Goal: Transaction & Acquisition: Register for event/course

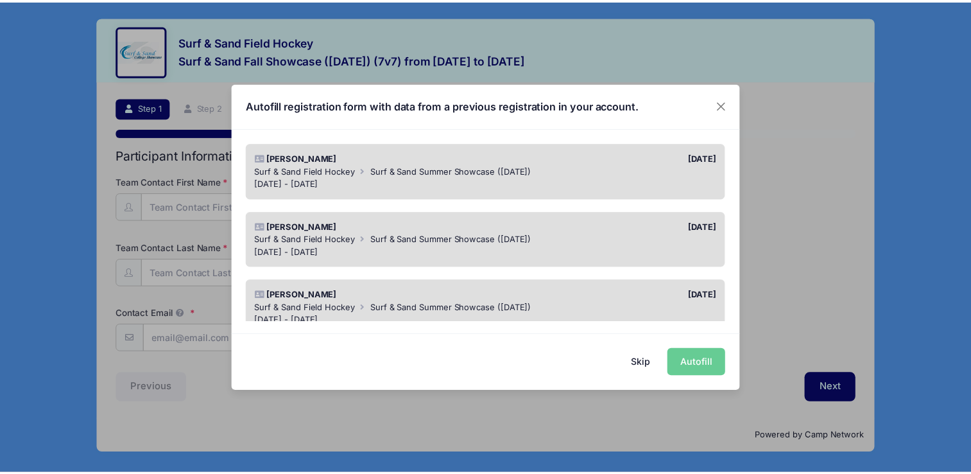
scroll to position [131, 0]
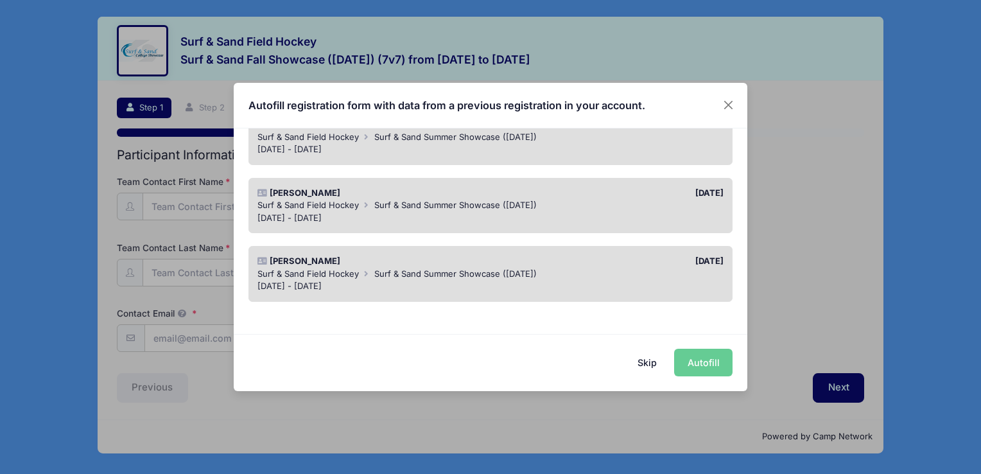
click at [593, 284] on div "Jul 19 - Jul 19, 2025" at bounding box center [490, 286] width 467 height 13
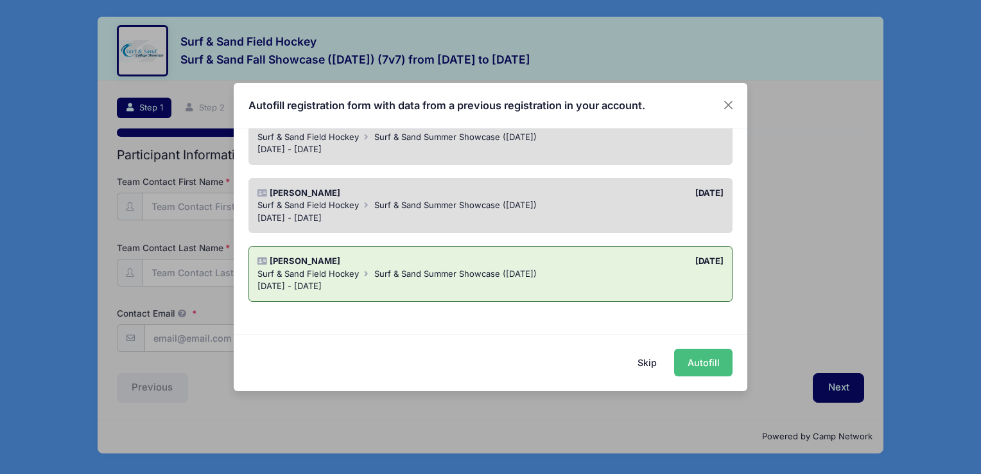
click at [696, 364] on button "Autofill" at bounding box center [703, 363] width 58 height 28
type input "[EMAIL_ADDRESS][DOMAIN_NAME]"
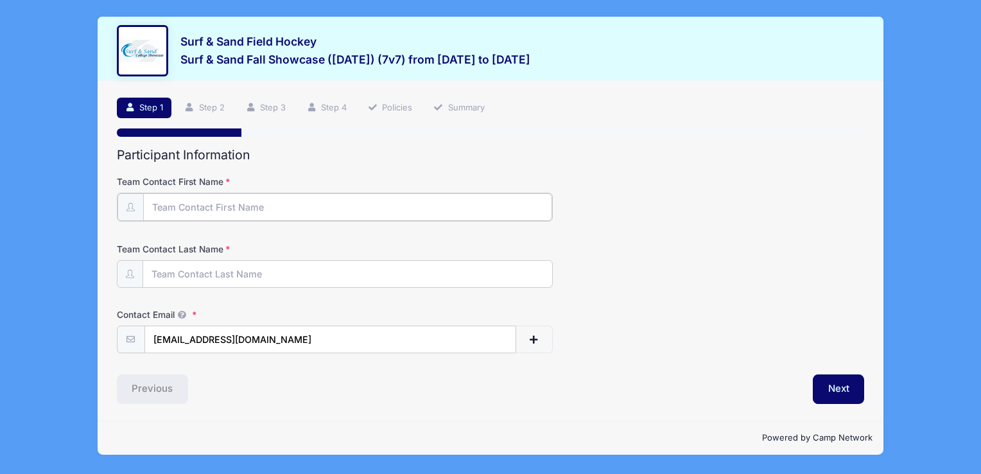
click at [345, 213] on input "Team Contact First Name" at bounding box center [347, 207] width 409 height 28
type input "Heather"
type input "[PERSON_NAME]"
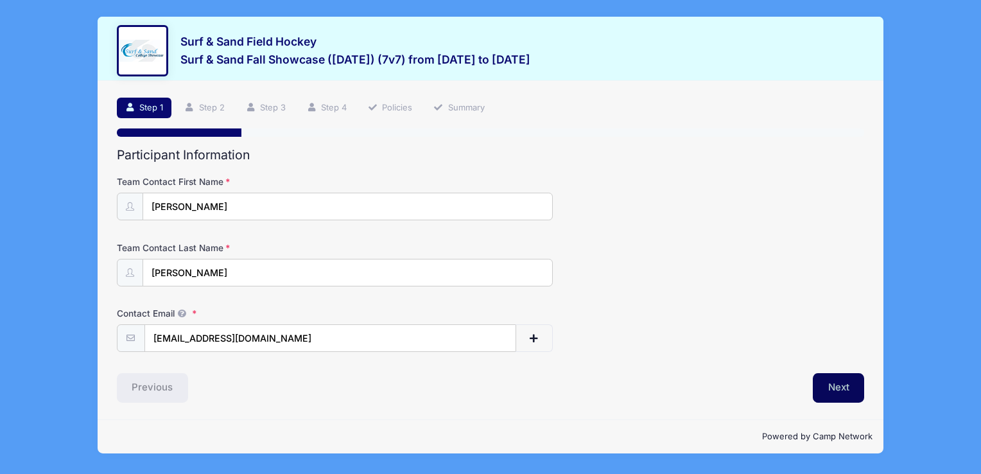
click at [833, 383] on button "Next" at bounding box center [839, 388] width 52 height 30
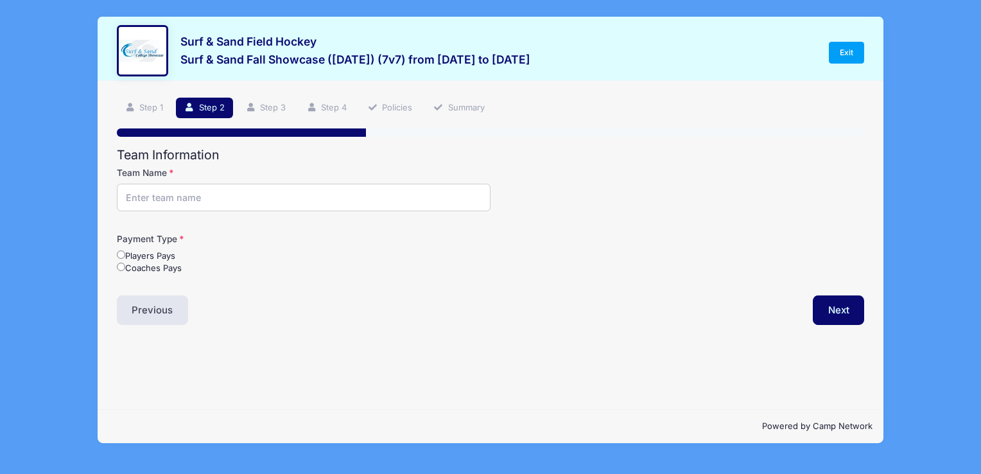
click at [283, 191] on input "Team Name" at bounding box center [304, 198] width 374 height 28
type input "R"
type input "U12 Raiders"
click at [118, 250] on label "Players Pays" at bounding box center [146, 256] width 58 height 13
click at [118, 250] on input "Players Pays" at bounding box center [121, 254] width 8 height 8
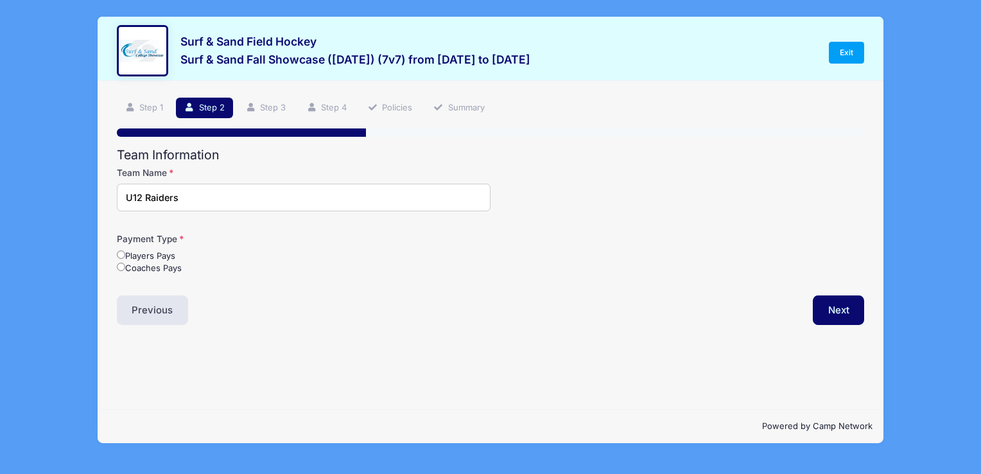
radio input "true"
click at [825, 311] on button "Next" at bounding box center [839, 310] width 52 height 30
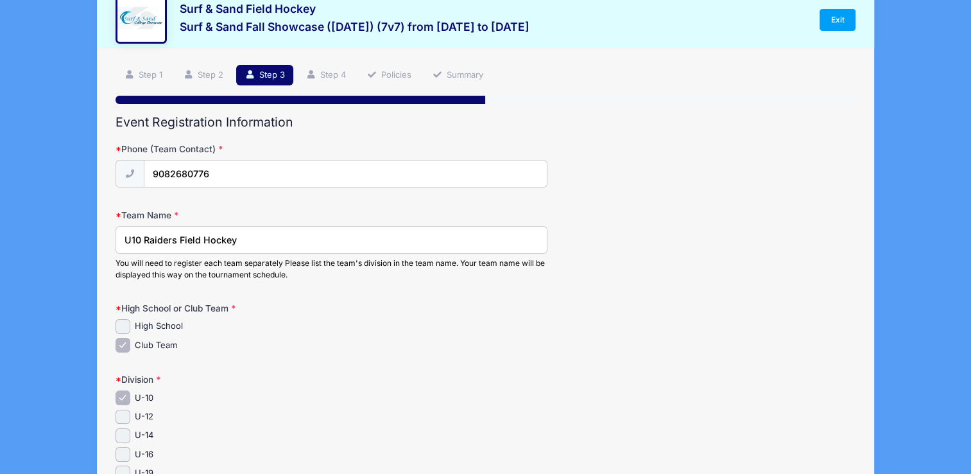
scroll to position [33, 0]
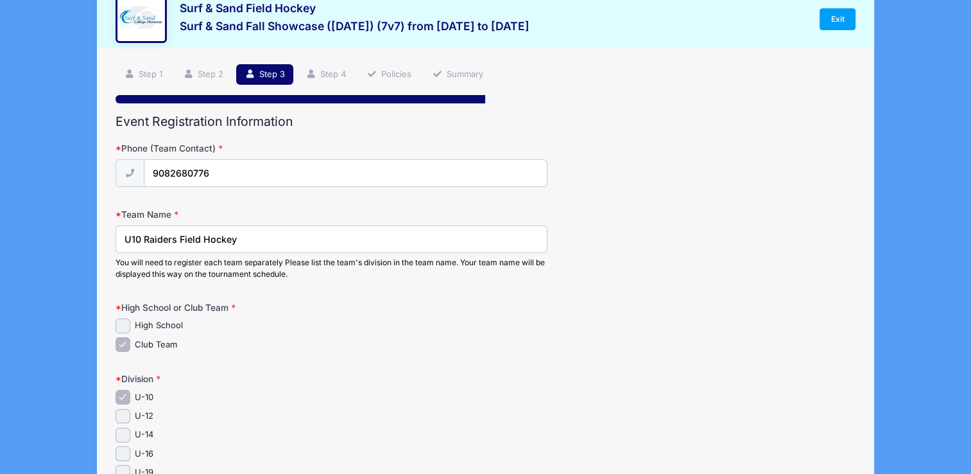
drag, startPoint x: 237, startPoint y: 237, endPoint x: 57, endPoint y: 222, distance: 181.0
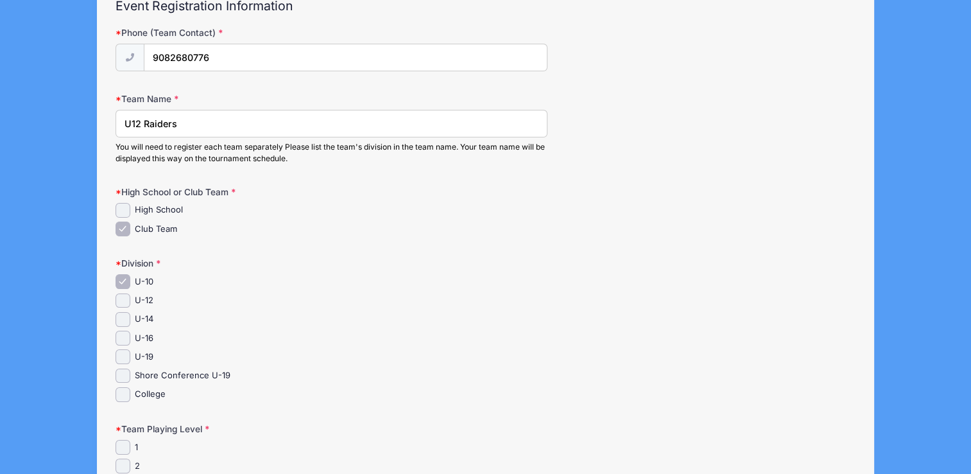
scroll to position [150, 0]
type input "U12 Raiders"
click at [121, 298] on input "U-12" at bounding box center [123, 299] width 15 height 15
checkbox input "true"
click at [123, 275] on input "U-10" at bounding box center [123, 280] width 15 height 15
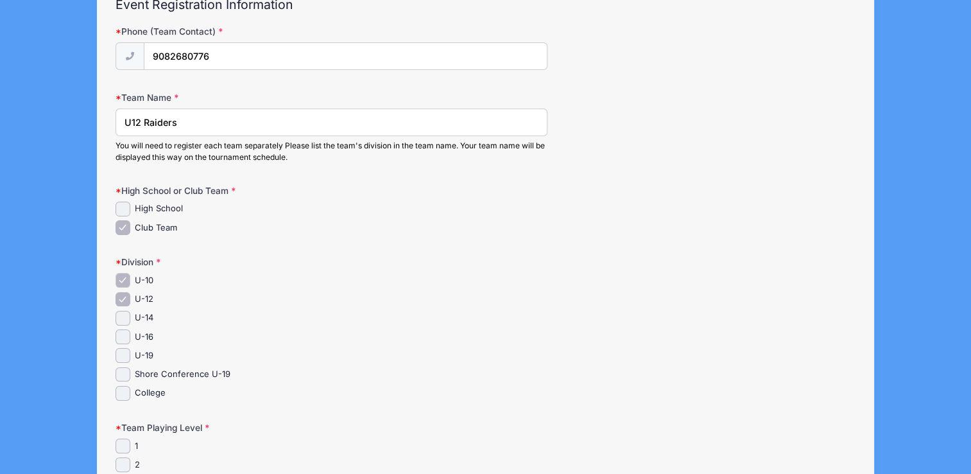
checkbox input "false"
click at [891, 203] on div "Surf & Sand Field Hockey Surf & Sand Fall Showcase (Nov 16, 2025) (7v7) from 11…" at bounding box center [485, 453] width 933 height 1206
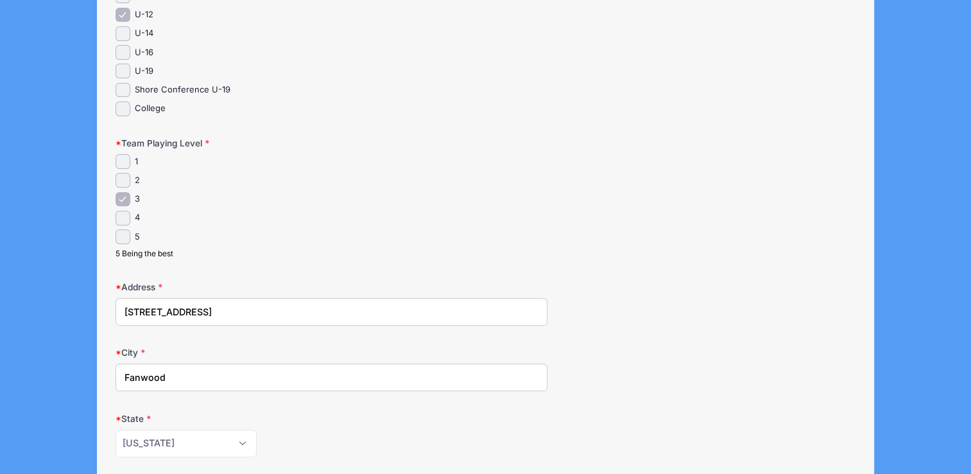
scroll to position [438, 0]
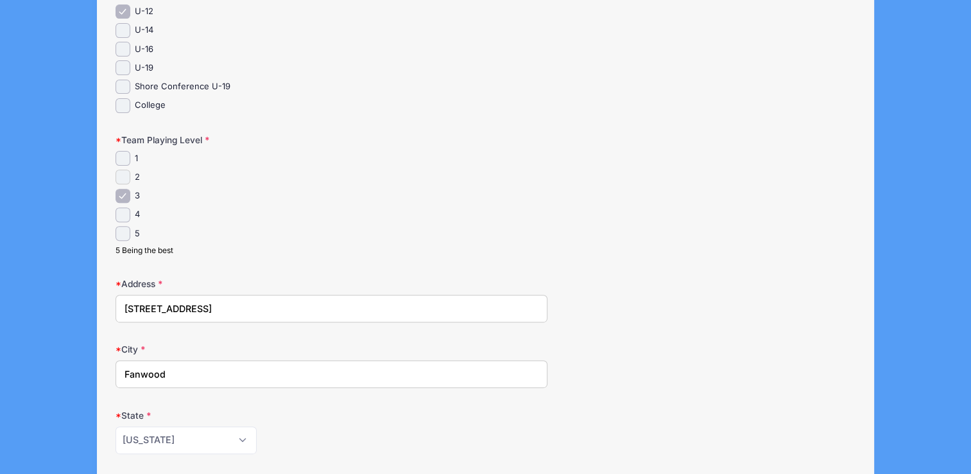
click at [119, 171] on input "2" at bounding box center [123, 177] width 15 height 15
checkbox input "true"
click at [122, 189] on input "3" at bounding box center [123, 196] width 15 height 15
checkbox input "false"
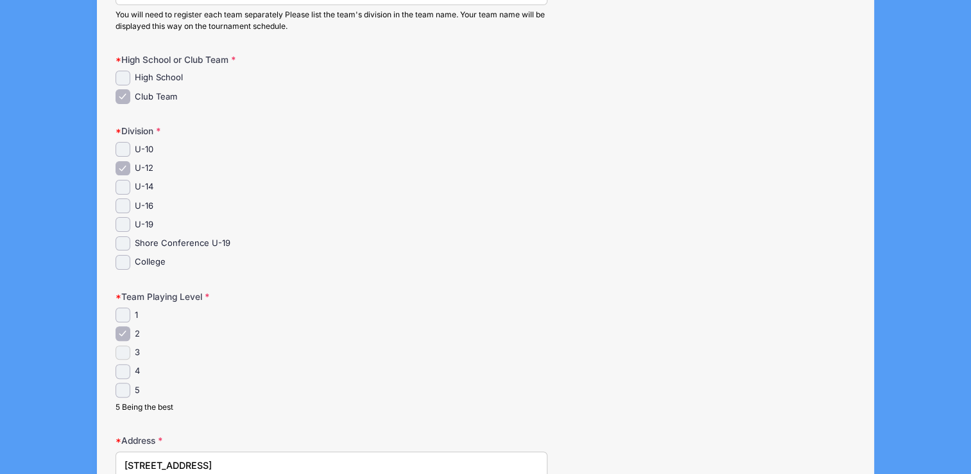
scroll to position [303, 0]
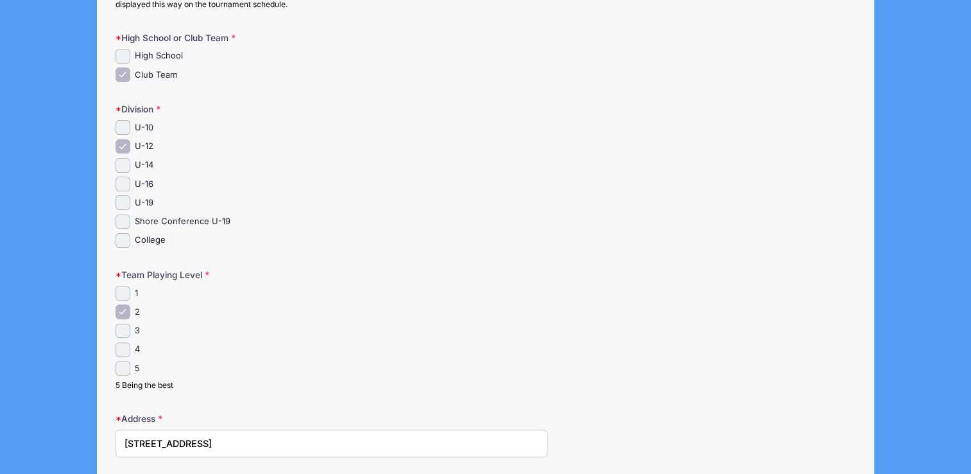
drag, startPoint x: 971, startPoint y: 267, endPoint x: 971, endPoint y: 209, distance: 58.4
drag, startPoint x: 971, startPoint y: 209, endPoint x: 895, endPoint y: 232, distance: 79.2
click at [895, 232] on div "Surf & Sand Field Hockey Surf & Sand Fall Showcase (Nov 16, 2025) (7v7) from 11…" at bounding box center [485, 300] width 933 height 1206
click at [500, 272] on div "Team Playing Level 1 2 5 Being the best" at bounding box center [486, 329] width 740 height 123
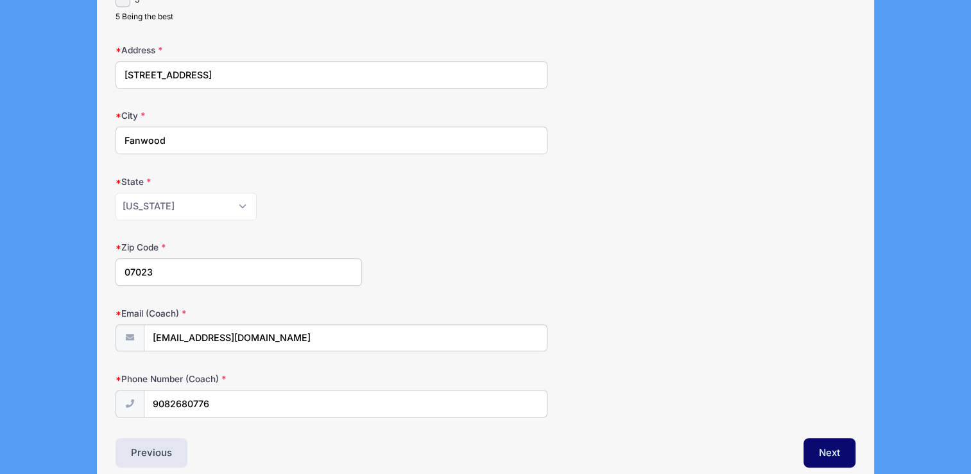
scroll to position [729, 0]
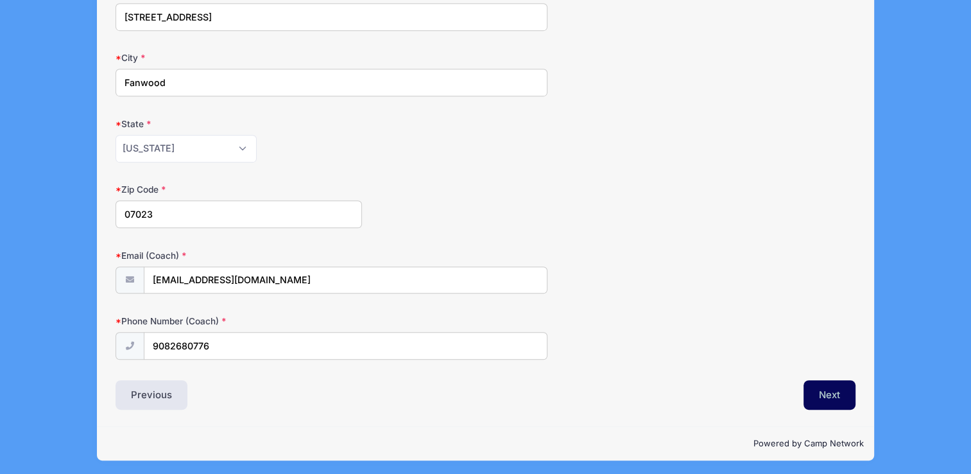
click at [810, 388] on button "Next" at bounding box center [830, 395] width 52 height 30
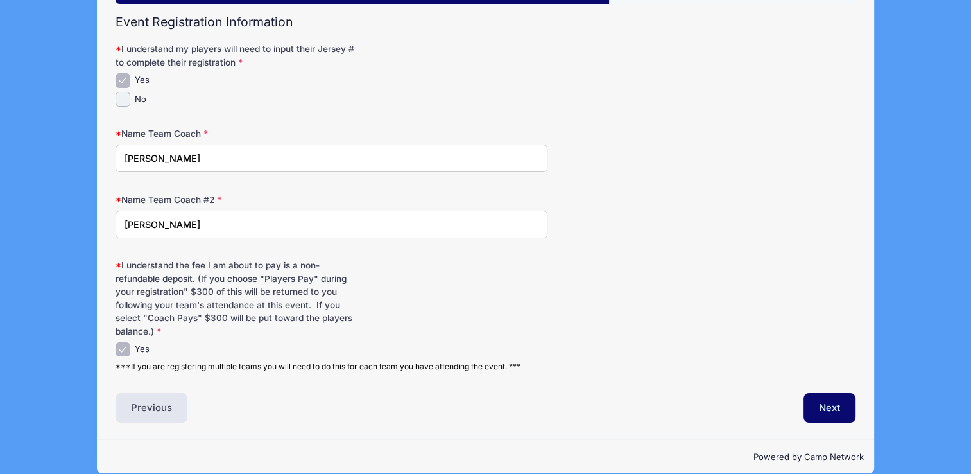
scroll to position [148, 0]
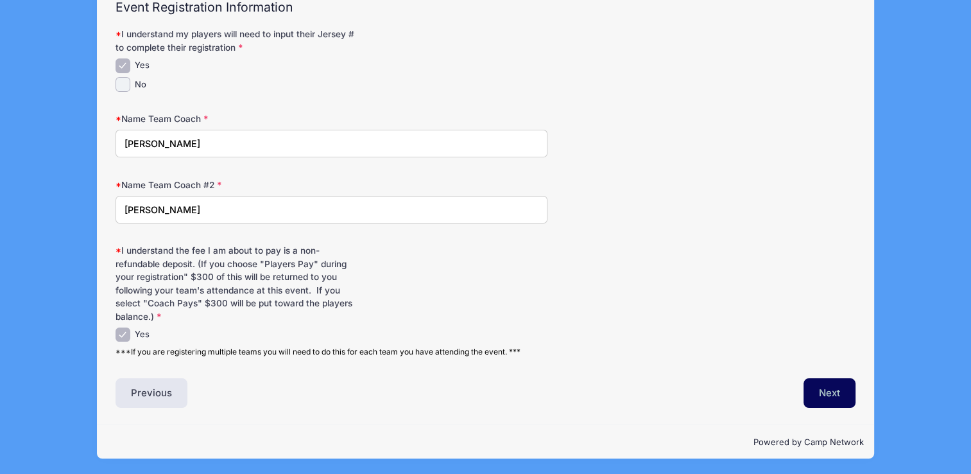
click at [814, 388] on button "Next" at bounding box center [830, 393] width 52 height 30
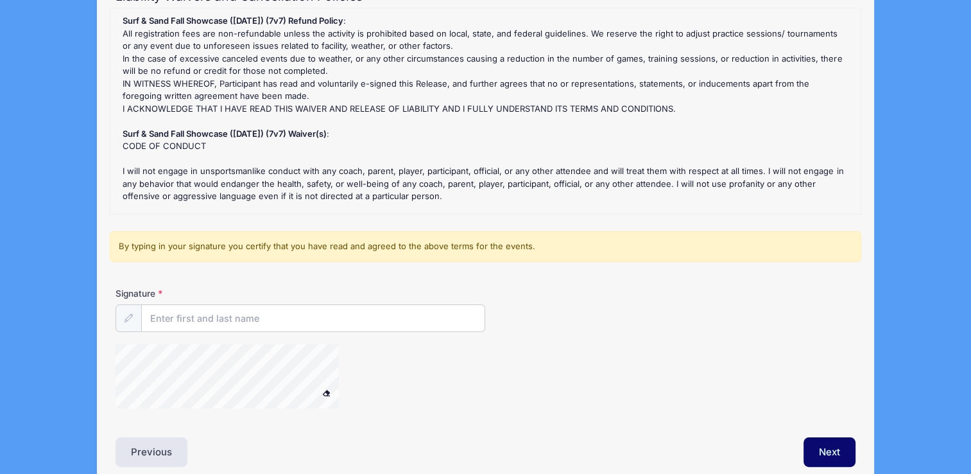
scroll to position [216, 0]
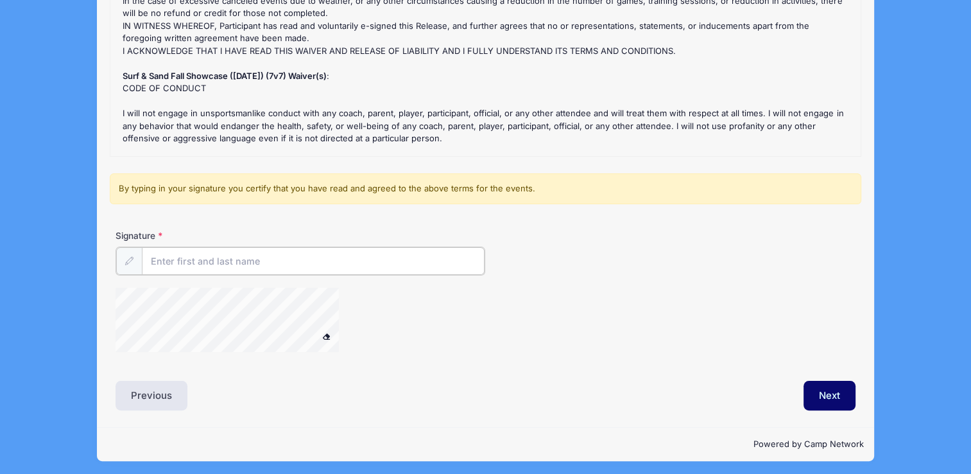
click at [295, 258] on input "Signature" at bounding box center [313, 261] width 343 height 28
type input "Heather Obregon"
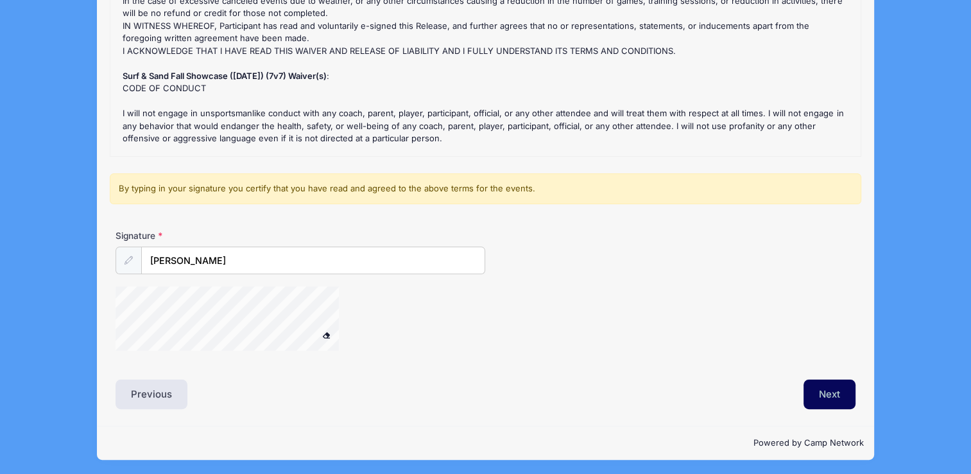
click at [828, 383] on button "Next" at bounding box center [830, 394] width 52 height 30
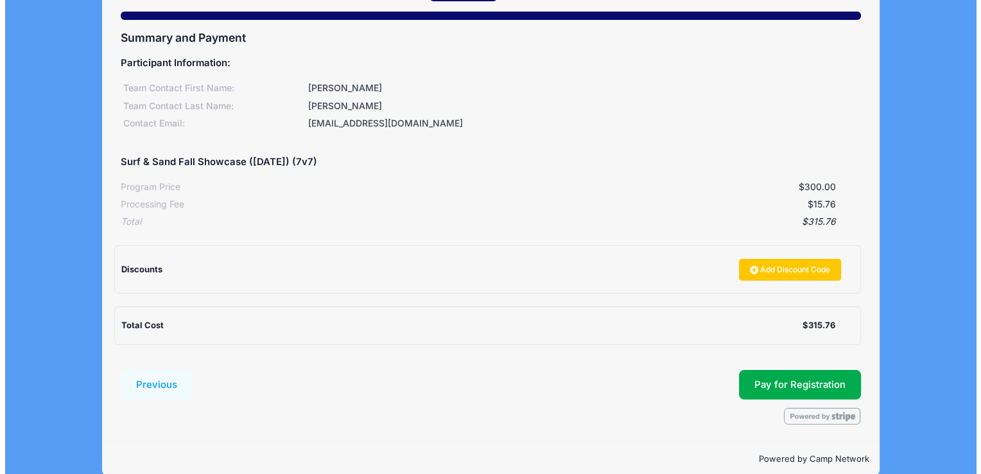
scroll to position [134, 0]
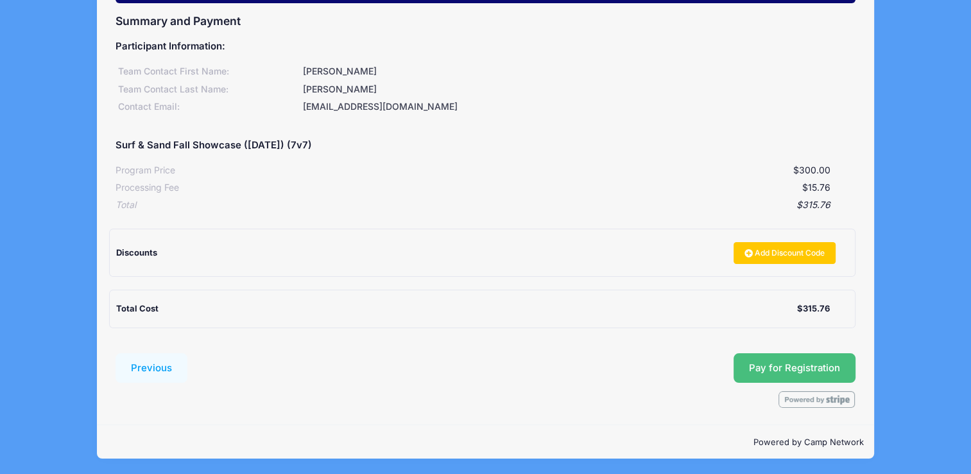
click at [796, 365] on button "Pay for Registration" at bounding box center [795, 368] width 122 height 30
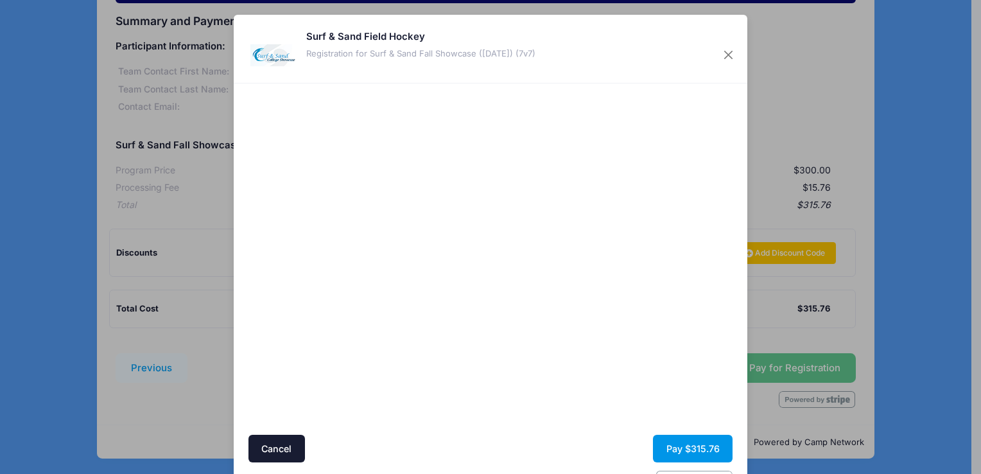
click at [683, 448] on button "Pay $315.76" at bounding box center [693, 449] width 80 height 28
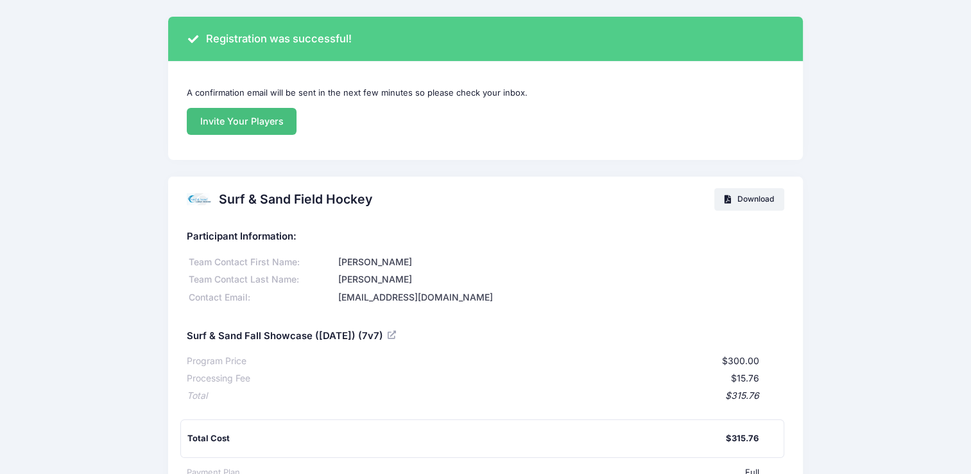
click at [268, 122] on link "Invite Your Players" at bounding box center [242, 122] width 110 height 28
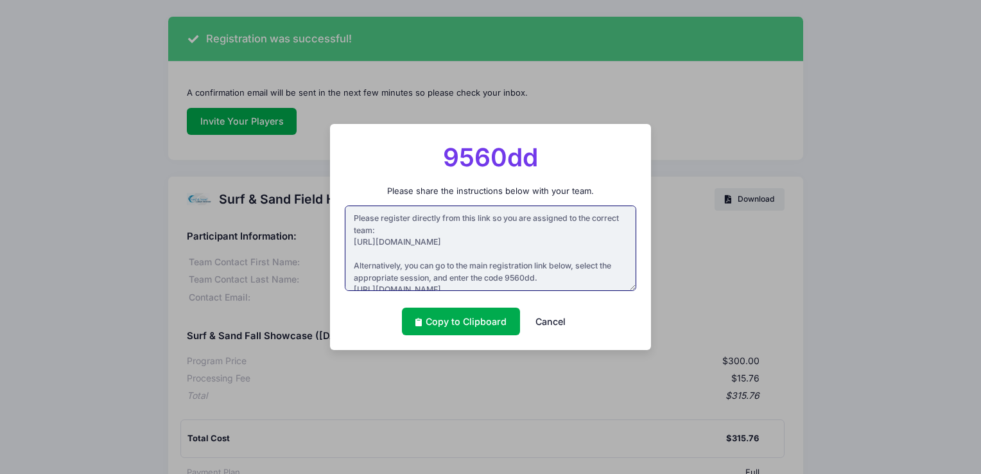
click at [491, 239] on textarea "Please register directly from this link so you are assigned to the correct team…" at bounding box center [491, 247] width 292 height 85
drag, startPoint x: 565, startPoint y: 243, endPoint x: 348, endPoint y: 245, distance: 217.0
click at [348, 245] on textarea "Please register directly from this link so you are assigned to the correct team…" at bounding box center [491, 247] width 292 height 85
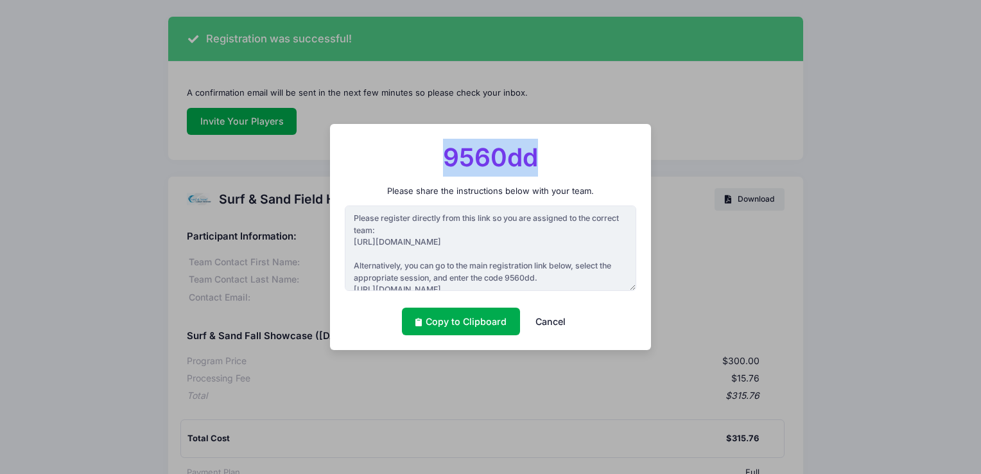
drag, startPoint x: 550, startPoint y: 157, endPoint x: 448, endPoint y: 158, distance: 102.7
click at [448, 158] on p "9560dd" at bounding box center [491, 158] width 292 height 38
copy strong "9560dd"
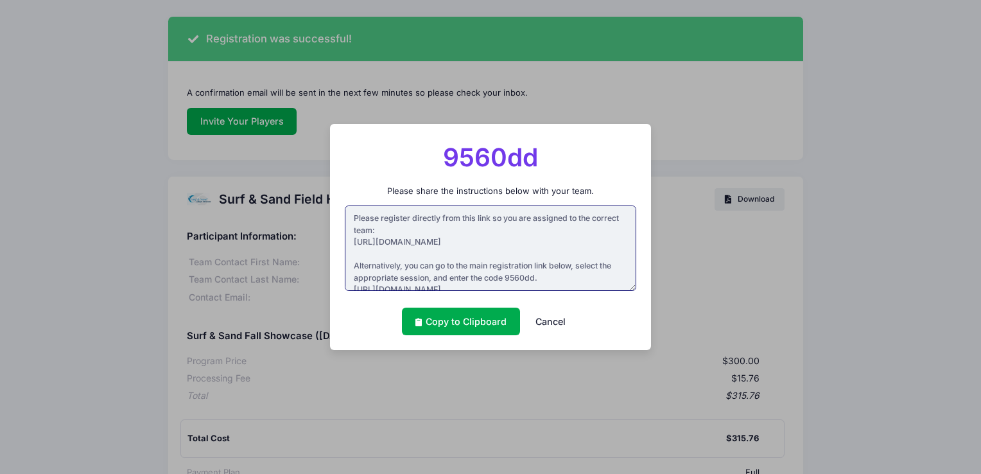
drag, startPoint x: 563, startPoint y: 242, endPoint x: 351, endPoint y: 243, distance: 211.9
click at [351, 243] on textarea "Please register directly from this link so you are assigned to the correct team…" at bounding box center [491, 247] width 292 height 85
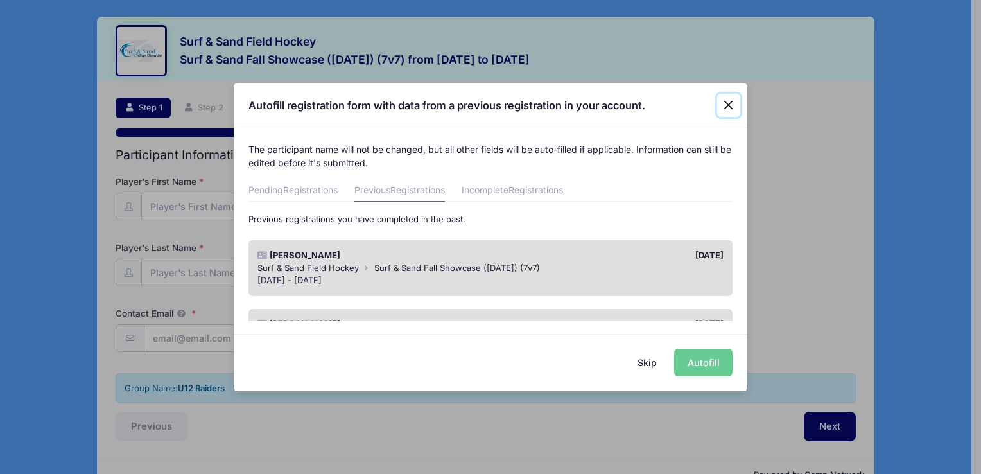
click at [733, 105] on button "Close" at bounding box center [728, 105] width 23 height 23
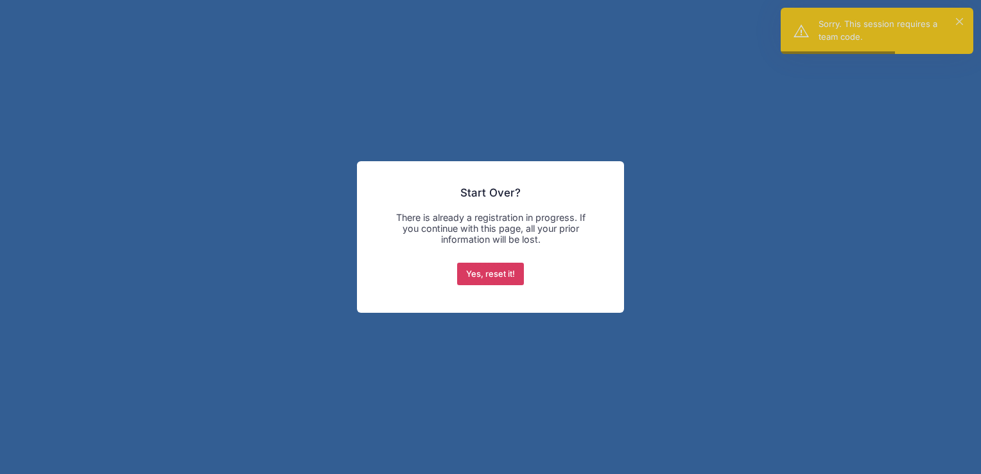
click at [520, 274] on button "Yes, reset it!" at bounding box center [490, 274] width 67 height 23
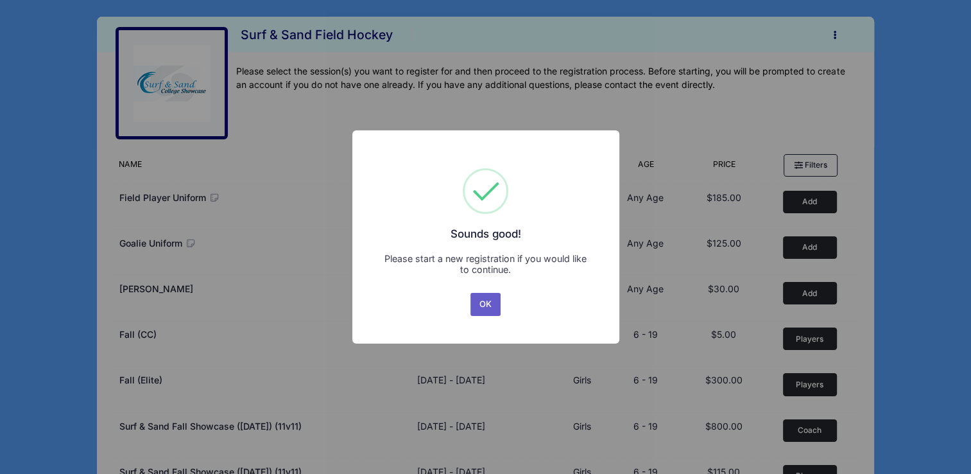
click at [491, 310] on button "OK" at bounding box center [486, 304] width 31 height 23
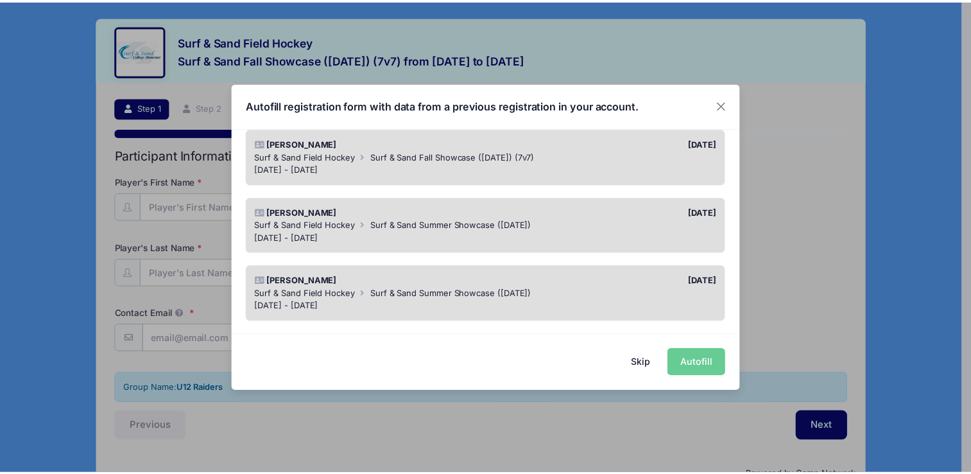
scroll to position [157, 0]
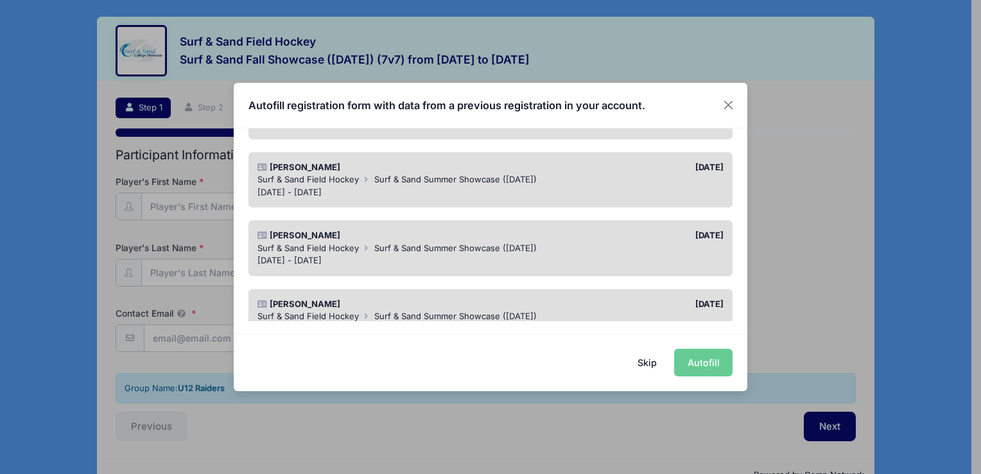
click at [579, 231] on div "06/30/2025" at bounding box center [610, 235] width 239 height 13
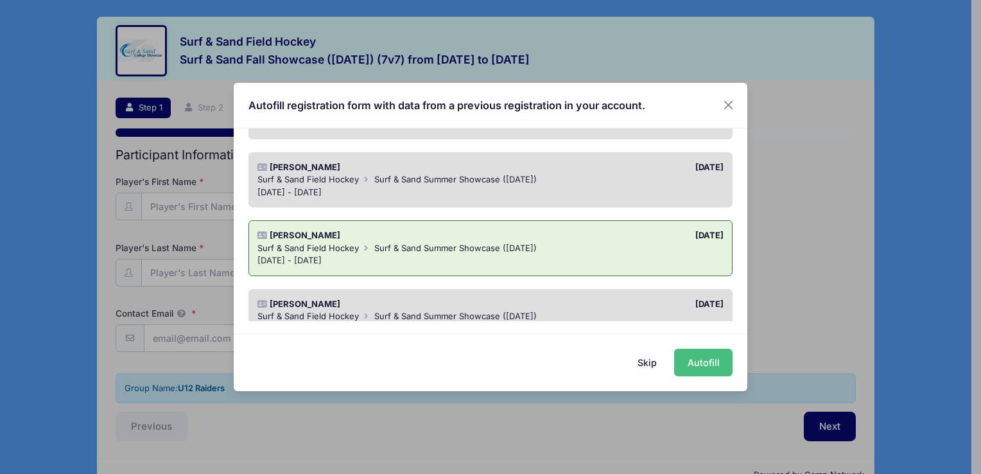
click at [693, 366] on button "Autofill" at bounding box center [703, 363] width 58 height 28
type input "[EMAIL_ADDRESS][DOMAIN_NAME]"
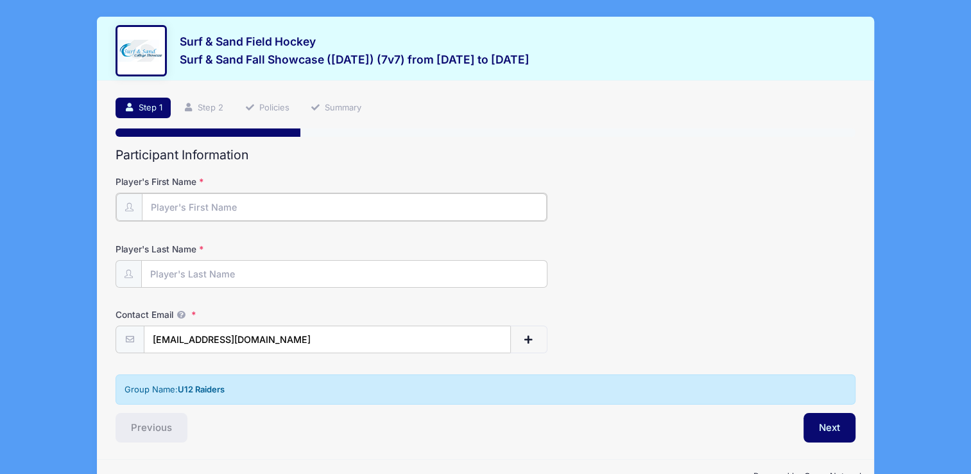
click at [334, 202] on input "Player's First Name" at bounding box center [344, 207] width 405 height 28
type input "Gabriella"
type input "[PERSON_NAME]"
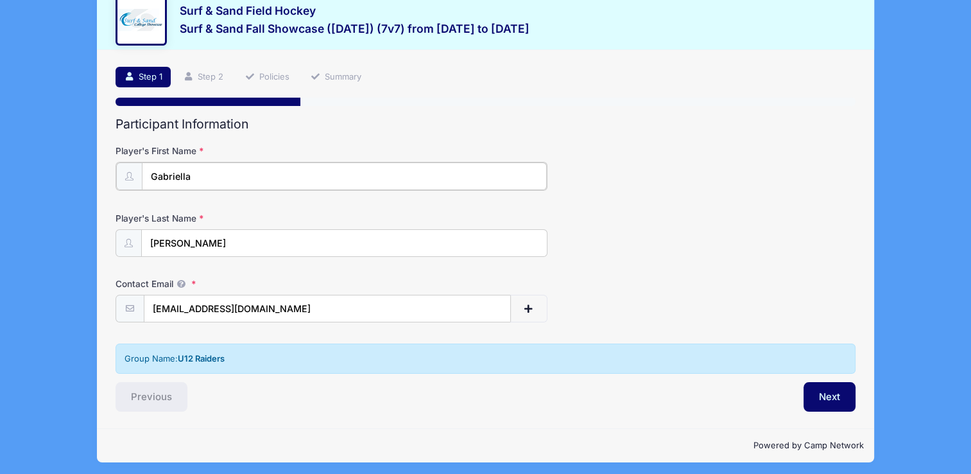
scroll to position [33, 0]
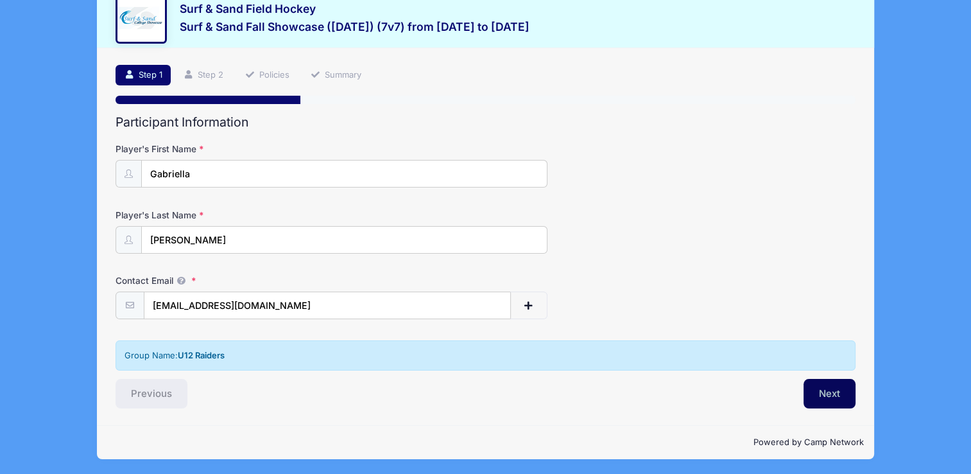
click at [828, 392] on button "Next" at bounding box center [830, 394] width 52 height 30
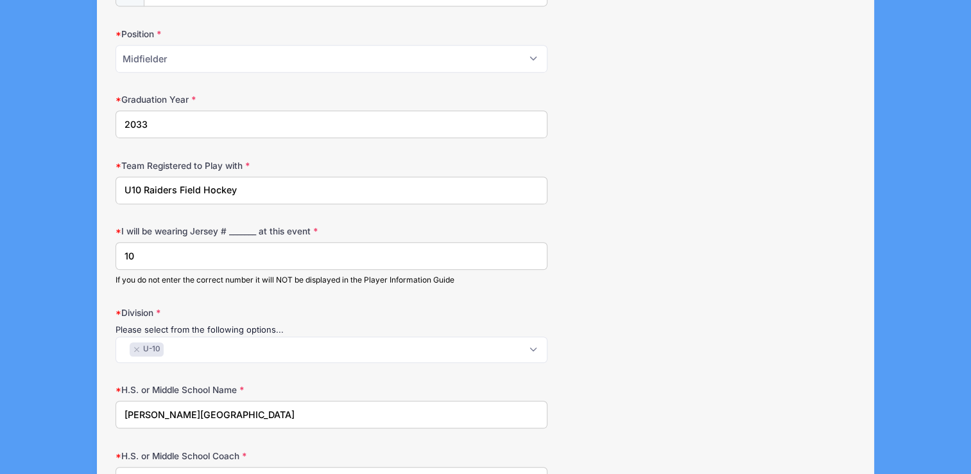
scroll to position [627, 0]
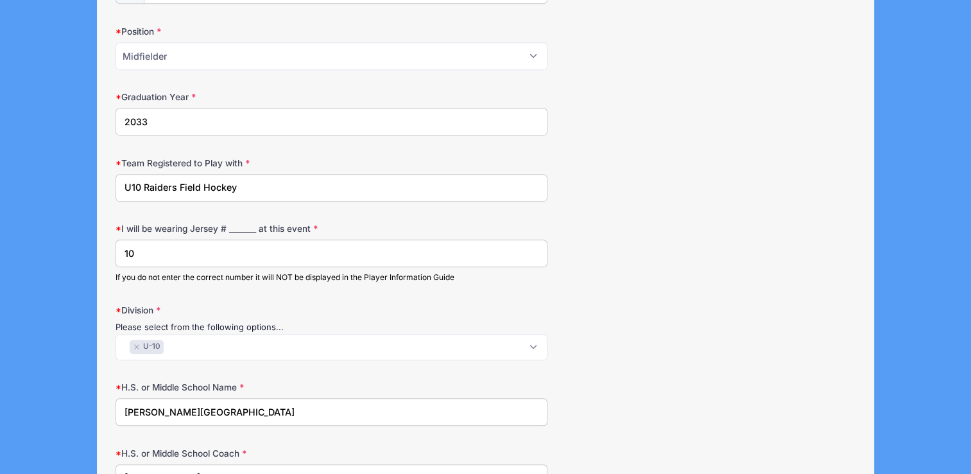
click at [141, 184] on input "U10 Raiders Field Hockey" at bounding box center [331, 188] width 431 height 28
drag, startPoint x: 295, startPoint y: 182, endPoint x: 202, endPoint y: 176, distance: 92.7
click at [202, 176] on input "U12 Raiders Field Hockey" at bounding box center [331, 188] width 431 height 28
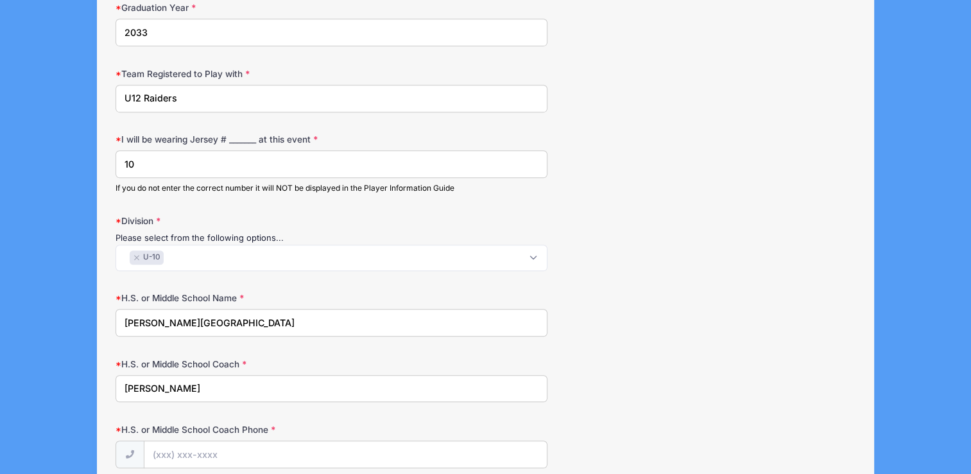
scroll to position [754, 0]
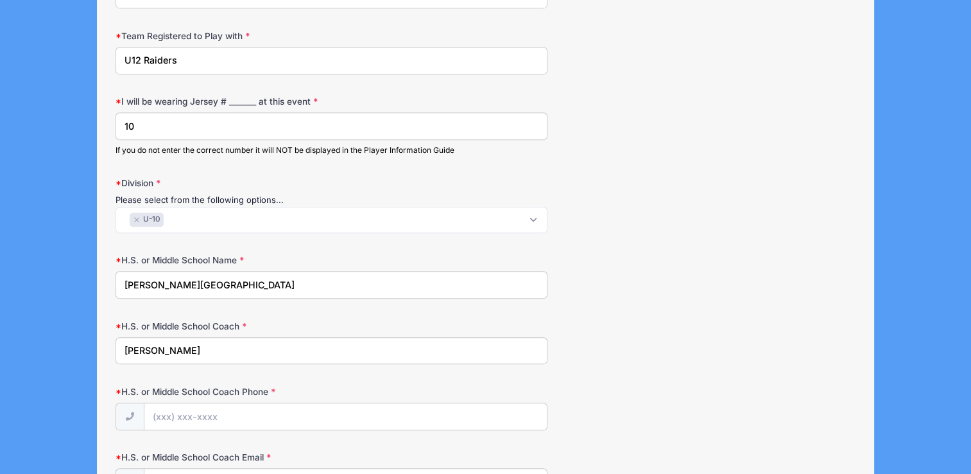
type input "U12 Raiders"
click at [964, 214] on div "Surf & Sand Field Hockey Surf & Sand Fall Showcase (Nov 16, 2025) (7v7) from 11…" at bounding box center [485, 160] width 971 height 1828
click at [136, 217] on button "×" at bounding box center [137, 219] width 8 height 5
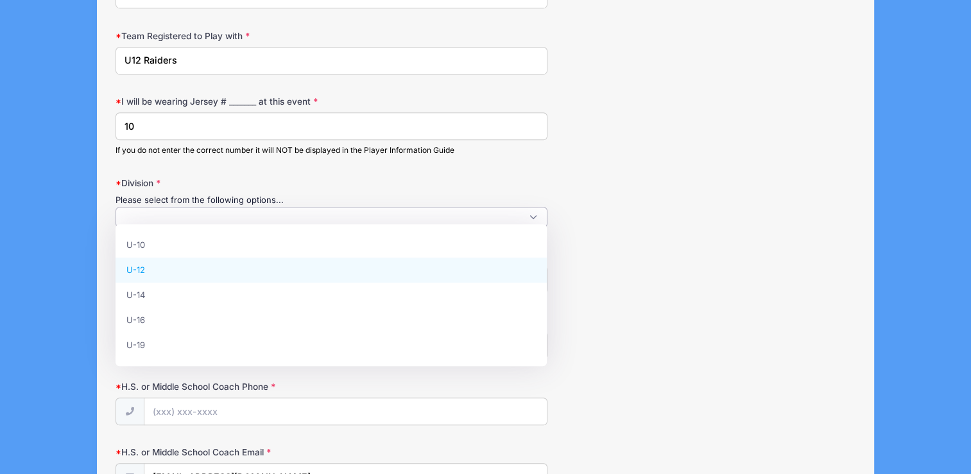
select select "U-12"
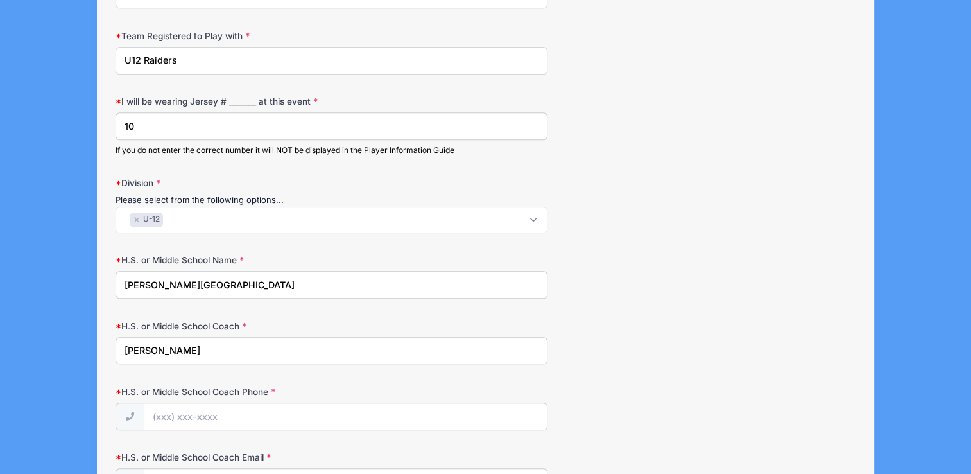
click at [600, 263] on div "H.S. or Middle School Name Terrill Middle School" at bounding box center [486, 276] width 740 height 45
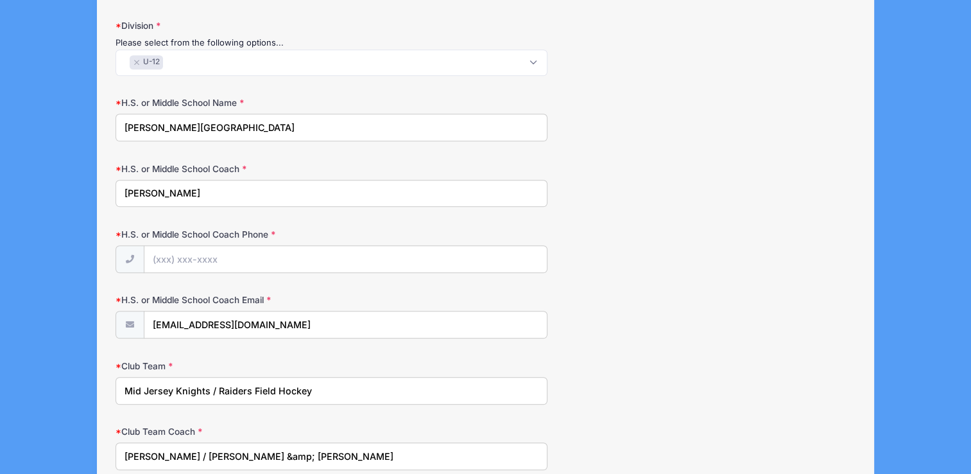
scroll to position [934, 0]
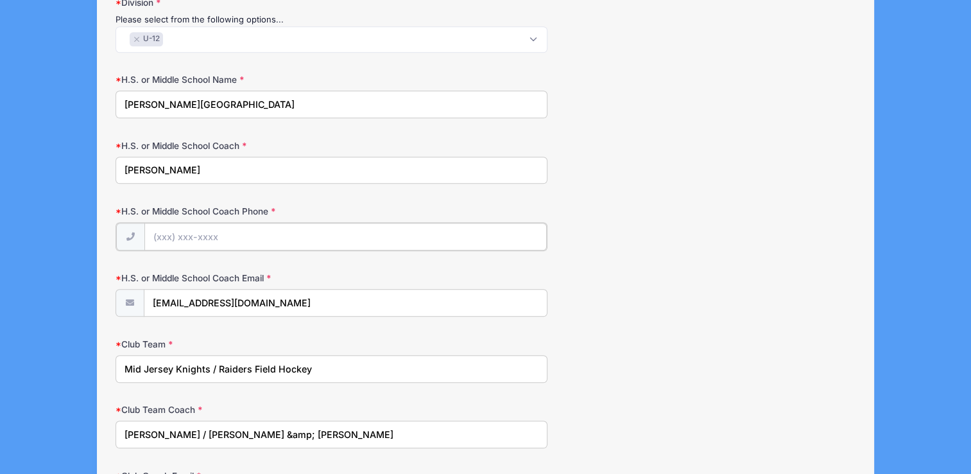
click at [241, 223] on input "H.S. or Middle School Coach Phone" at bounding box center [345, 237] width 403 height 28
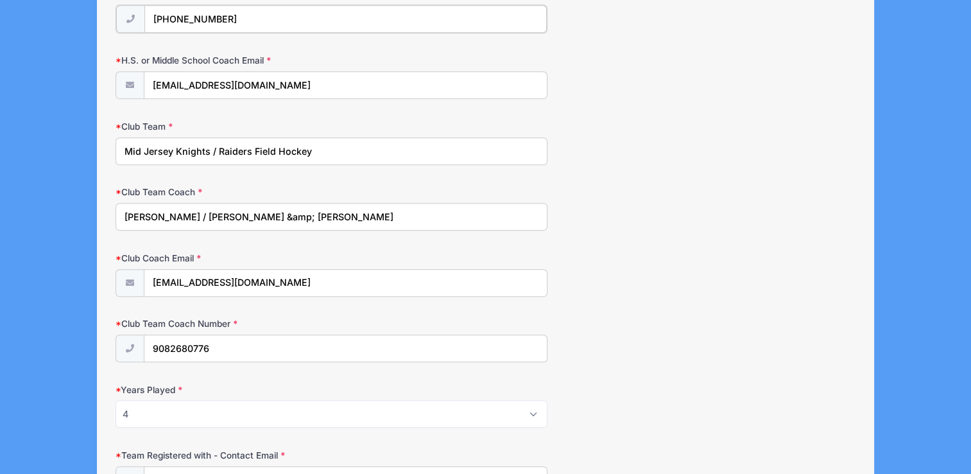
scroll to position [1171, 0]
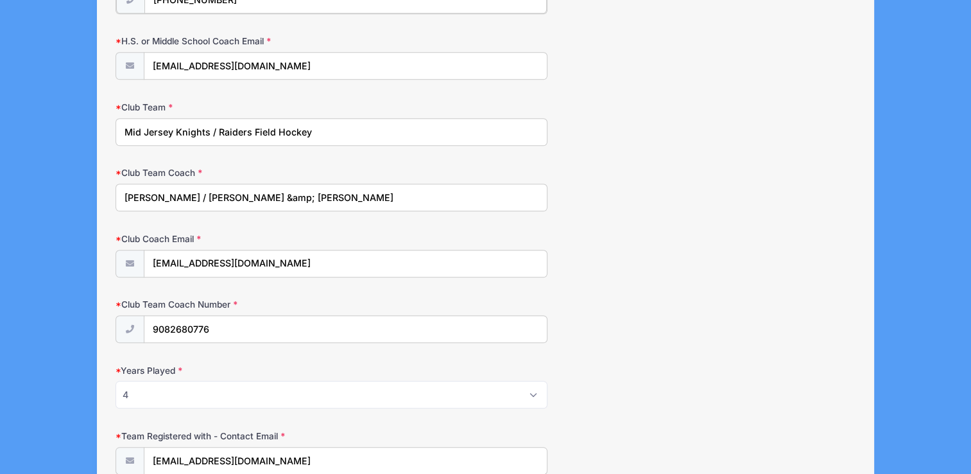
type input "(908) 268-0776"
drag, startPoint x: 386, startPoint y: 199, endPoint x: 271, endPoint y: 196, distance: 115.0
click at [271, 196] on input "Joey Civico / Heather Obregon &amp; Jessica Bongiorno" at bounding box center [331, 197] width 431 height 28
type input "Joey Civico / Heather Obregon"
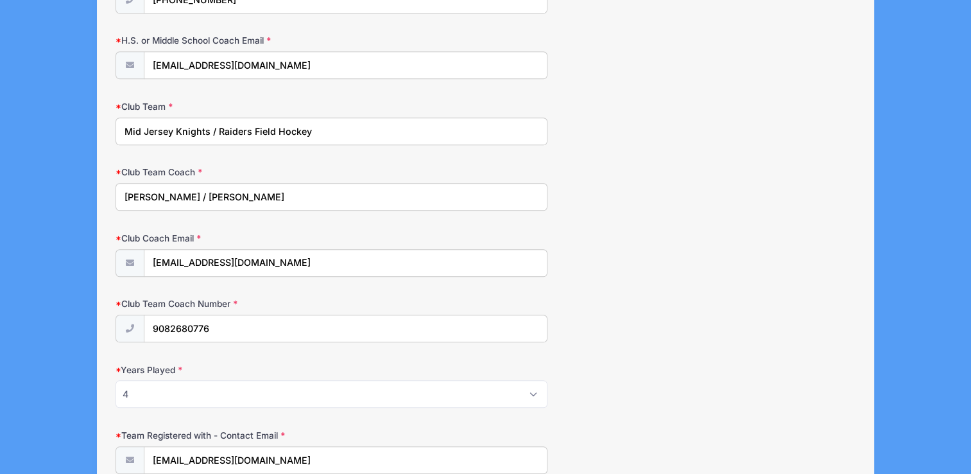
click at [581, 258] on div "Club Coach Email heatherobregon08@gmail.com" at bounding box center [486, 254] width 740 height 45
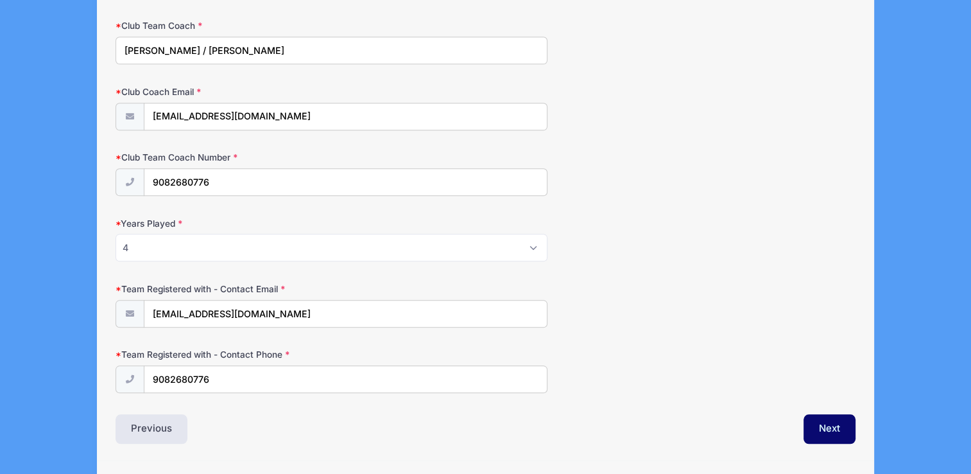
scroll to position [1347, 0]
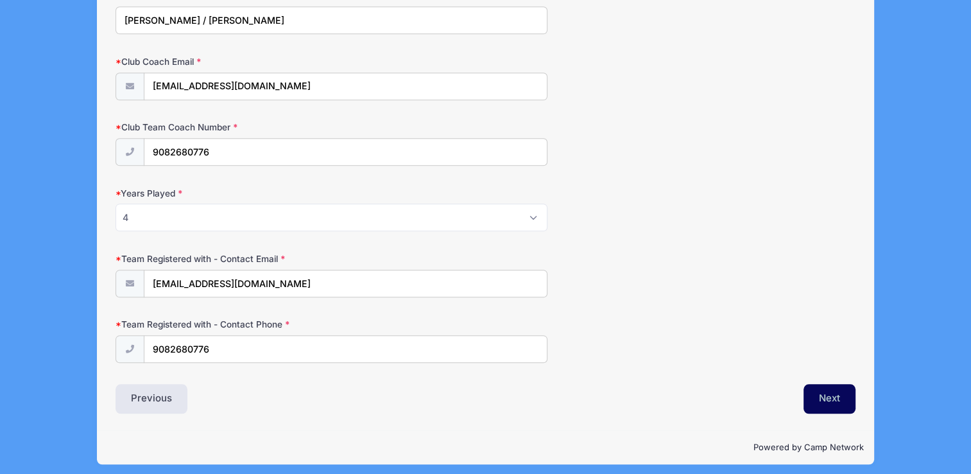
click at [833, 387] on button "Next" at bounding box center [830, 399] width 52 height 30
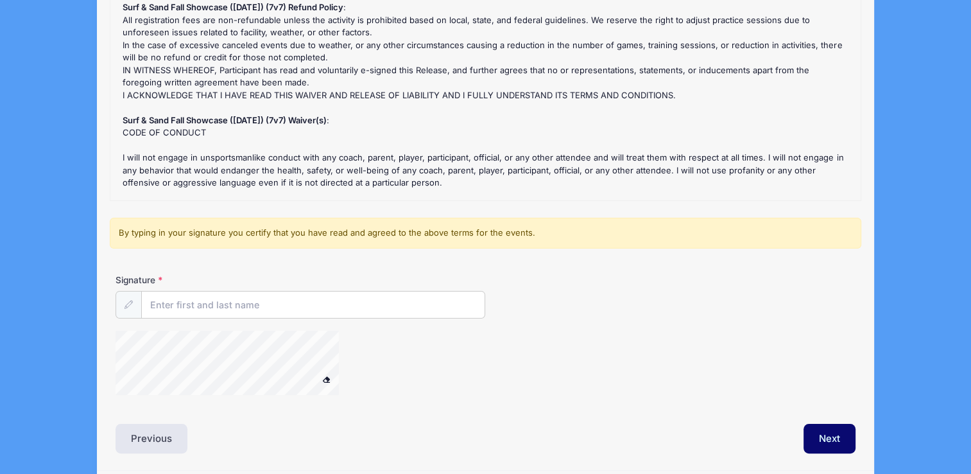
scroll to position [208, 0]
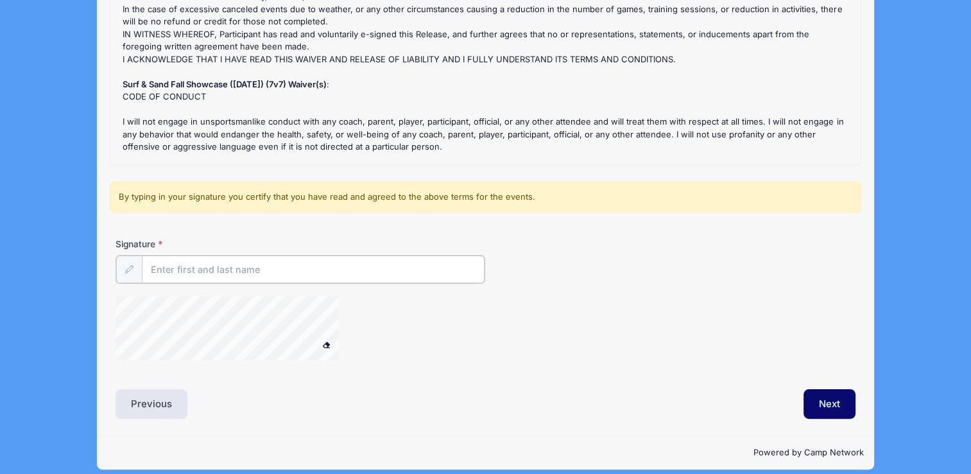
click at [244, 274] on input "Signature" at bounding box center [313, 270] width 343 height 28
type input "Heather L. Obregon"
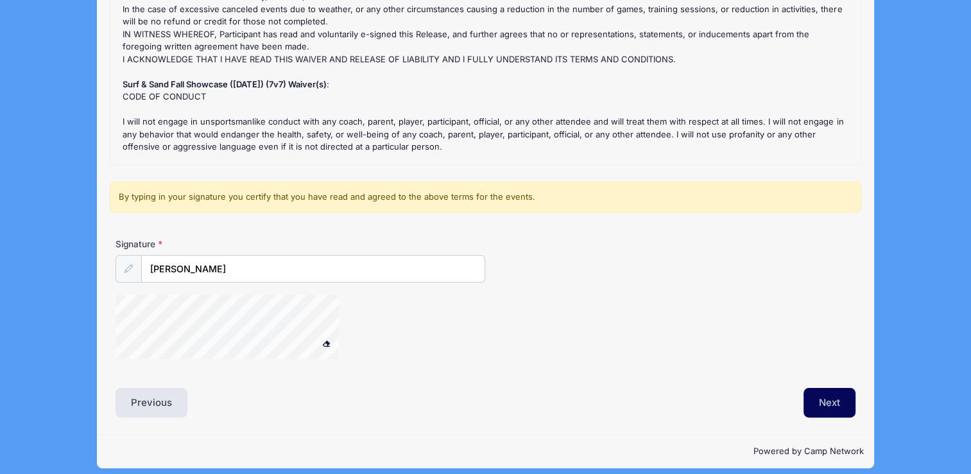
click at [847, 391] on button "Next" at bounding box center [830, 403] width 52 height 30
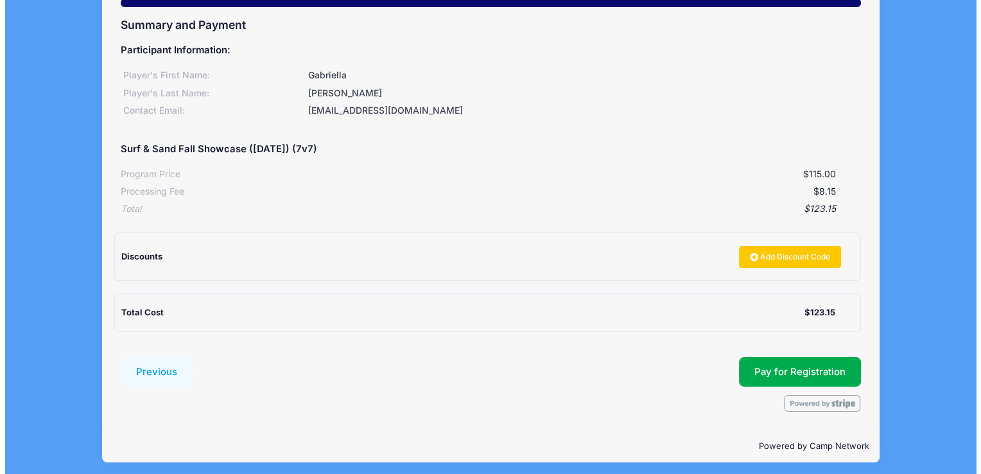
scroll to position [133, 0]
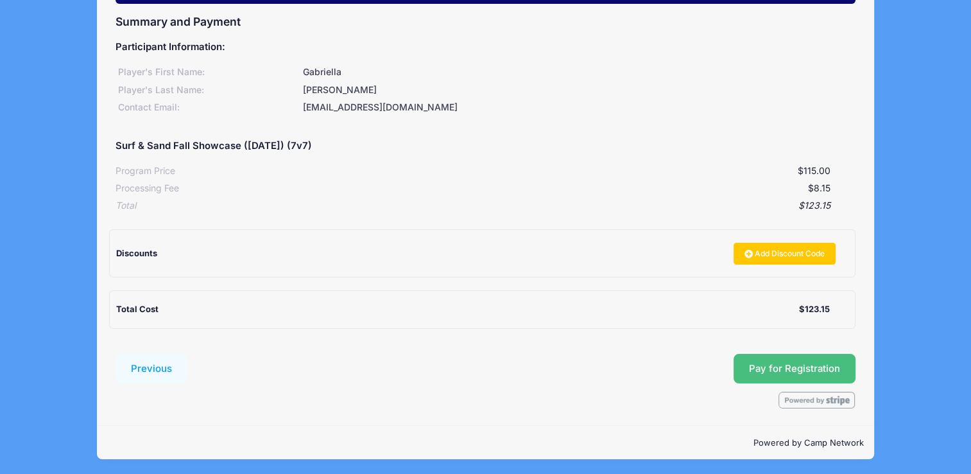
click at [810, 376] on button "Pay for Registration" at bounding box center [795, 369] width 122 height 30
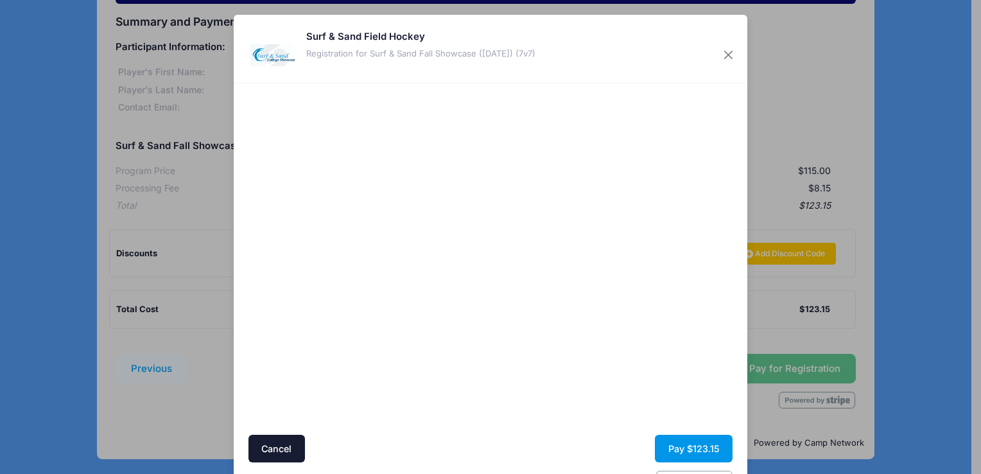
click at [692, 449] on button "Pay $123.15" at bounding box center [694, 449] width 78 height 28
